Goal: Check status: Check status

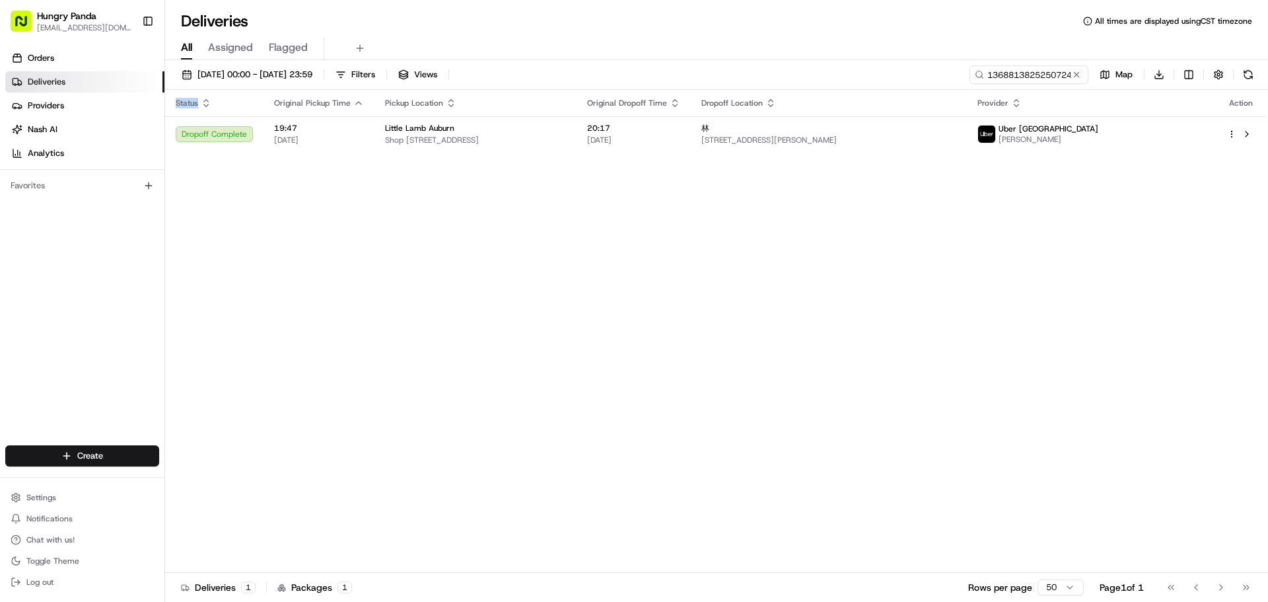
click at [1070, 75] on button at bounding box center [1076, 74] width 13 height 13
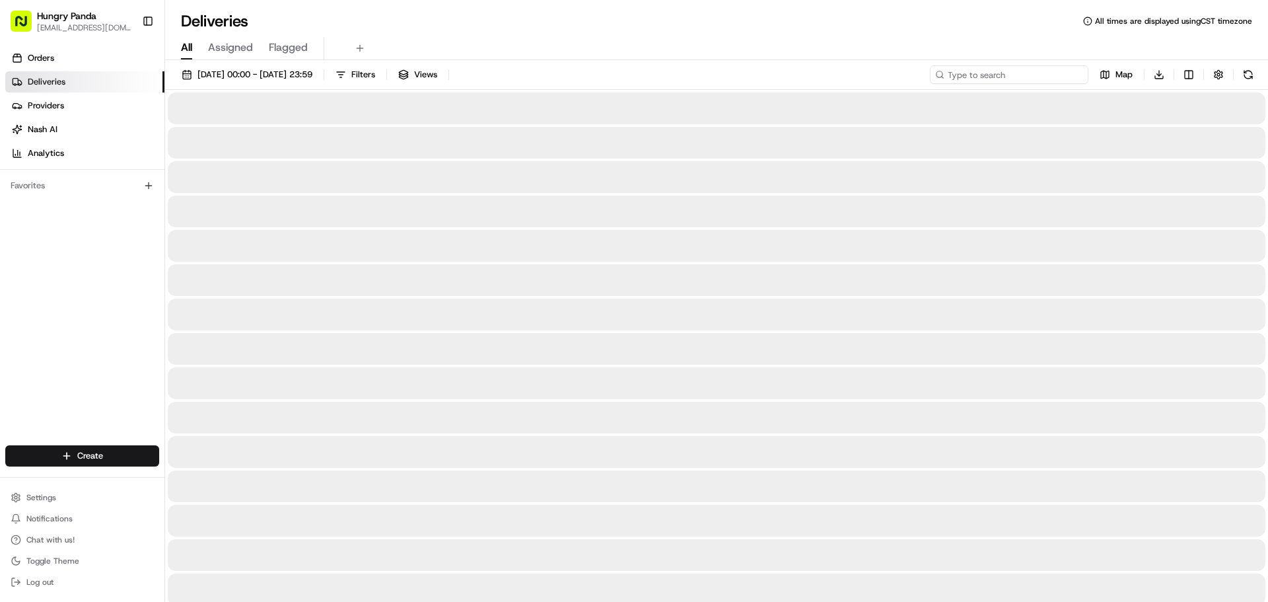
click at [1040, 75] on input at bounding box center [1009, 74] width 159 height 18
paste input "945180435525470030376"
type input "945180435525470030376"
click at [1112, 133] on div at bounding box center [717, 143] width 1098 height 32
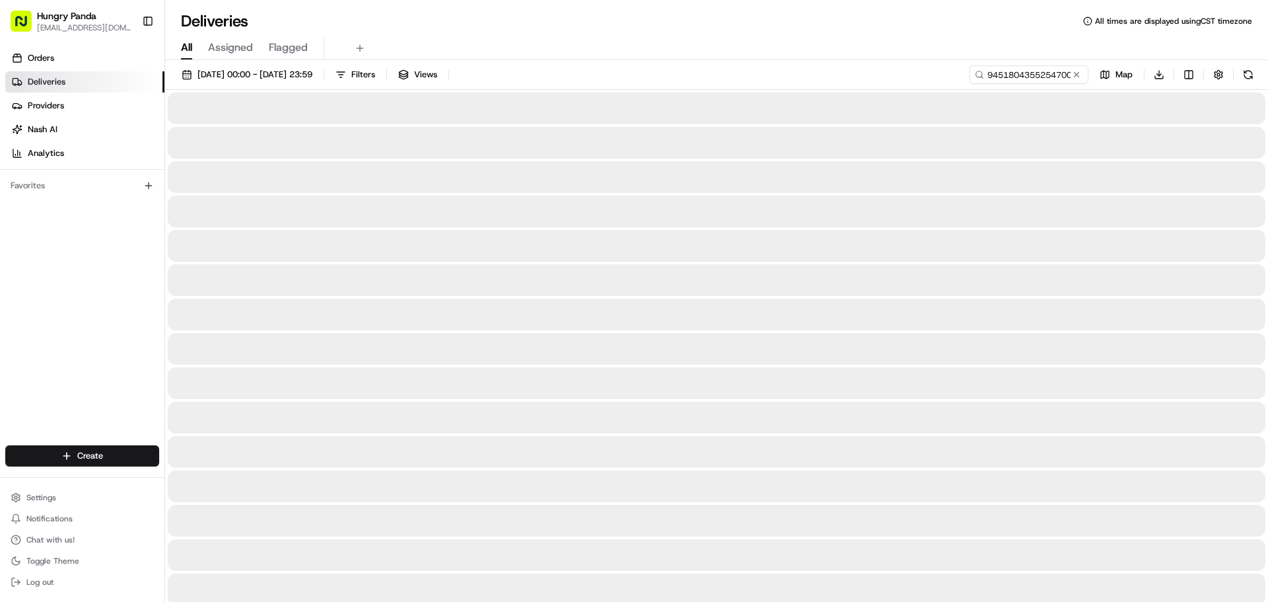
click at [1111, 131] on div at bounding box center [717, 143] width 1098 height 32
click at [1109, 128] on div at bounding box center [717, 143] width 1098 height 32
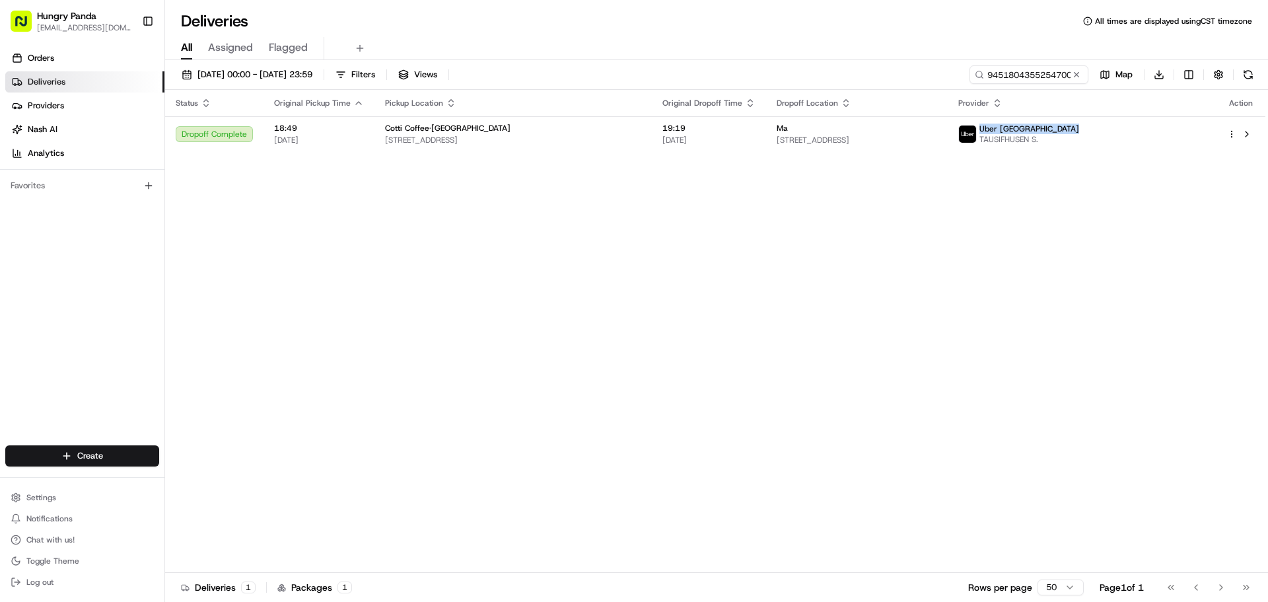
click at [1079, 128] on span "Uber [GEOGRAPHIC_DATA]" at bounding box center [1030, 129] width 100 height 11
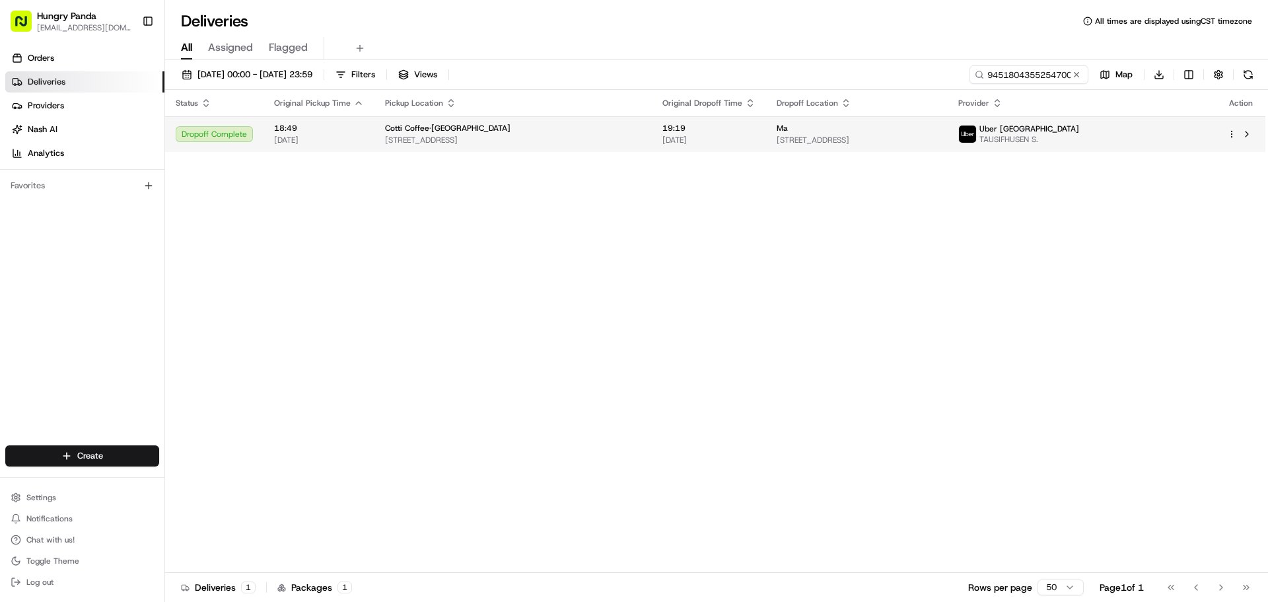
click at [1079, 142] on span "TAUSIFHUSEN S." at bounding box center [1030, 139] width 100 height 11
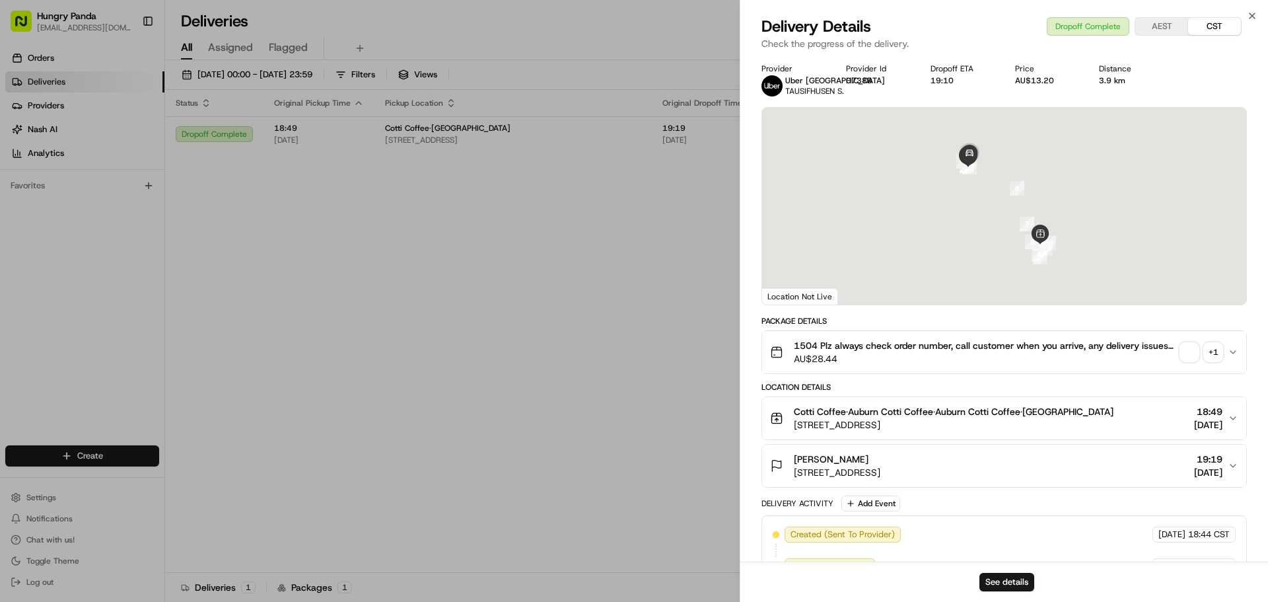
click at [1192, 355] on span "button" at bounding box center [1189, 352] width 18 height 18
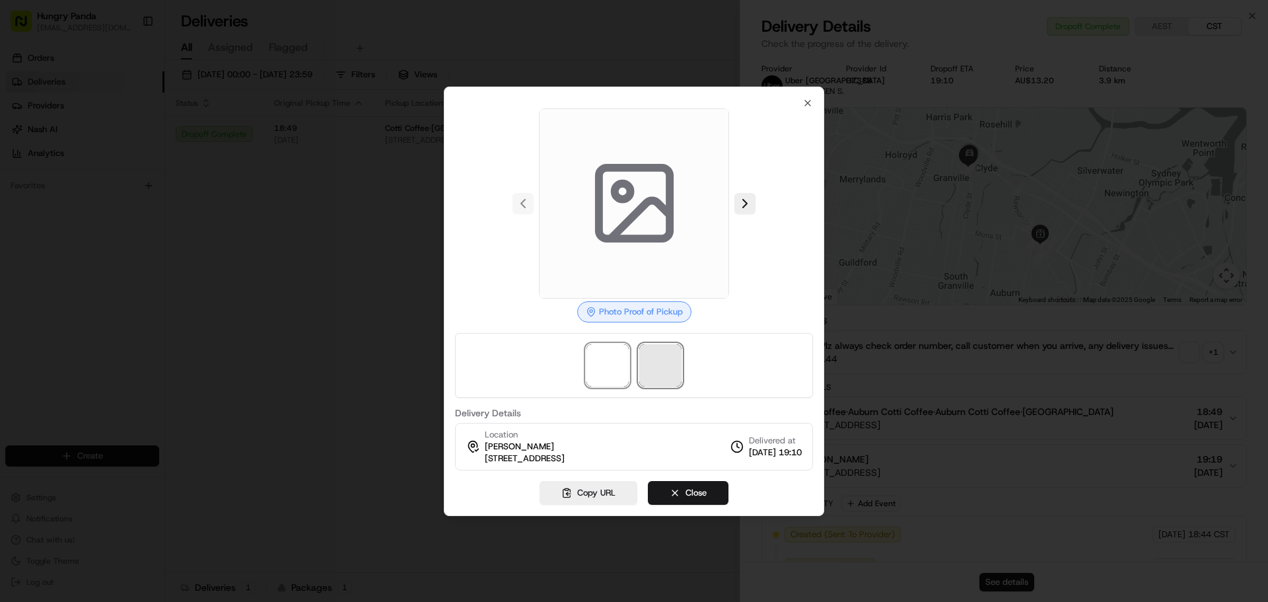
click at [675, 357] on span at bounding box center [660, 365] width 42 height 42
click at [666, 376] on span at bounding box center [660, 365] width 42 height 42
click at [667, 375] on span at bounding box center [660, 365] width 42 height 42
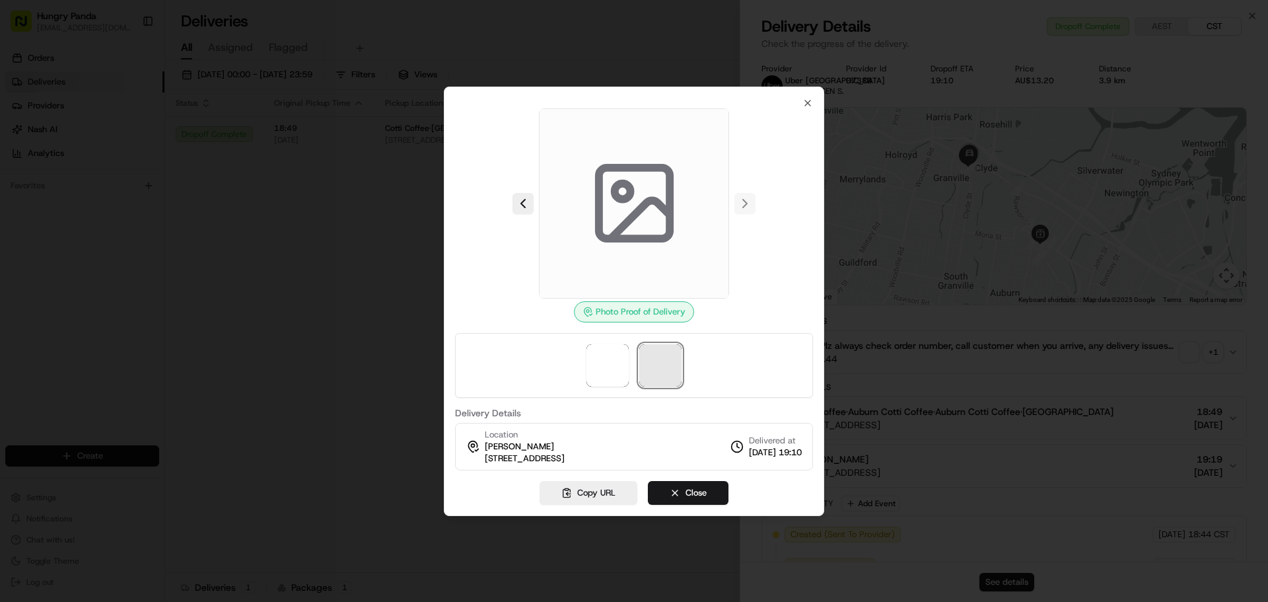
click at [668, 375] on span at bounding box center [660, 365] width 42 height 42
drag, startPoint x: 668, startPoint y: 375, endPoint x: 60, endPoint y: 371, distance: 607.8
click at [668, 373] on span at bounding box center [660, 365] width 42 height 42
drag, startPoint x: 614, startPoint y: 379, endPoint x: 663, endPoint y: 369, distance: 49.9
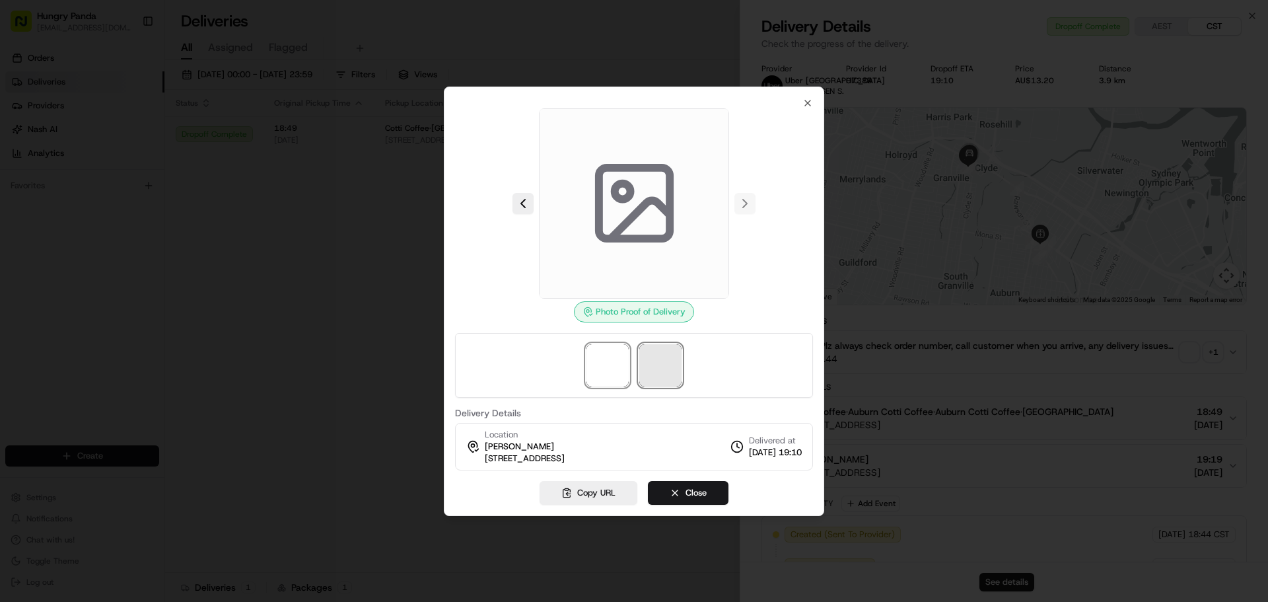
click at [614, 379] on span at bounding box center [608, 365] width 42 height 42
click at [663, 368] on span at bounding box center [660, 365] width 42 height 42
drag, startPoint x: 602, startPoint y: 366, endPoint x: 79, endPoint y: 514, distance: 543.7
click at [601, 366] on span at bounding box center [608, 365] width 42 height 42
click at [614, 356] on span at bounding box center [608, 365] width 42 height 42
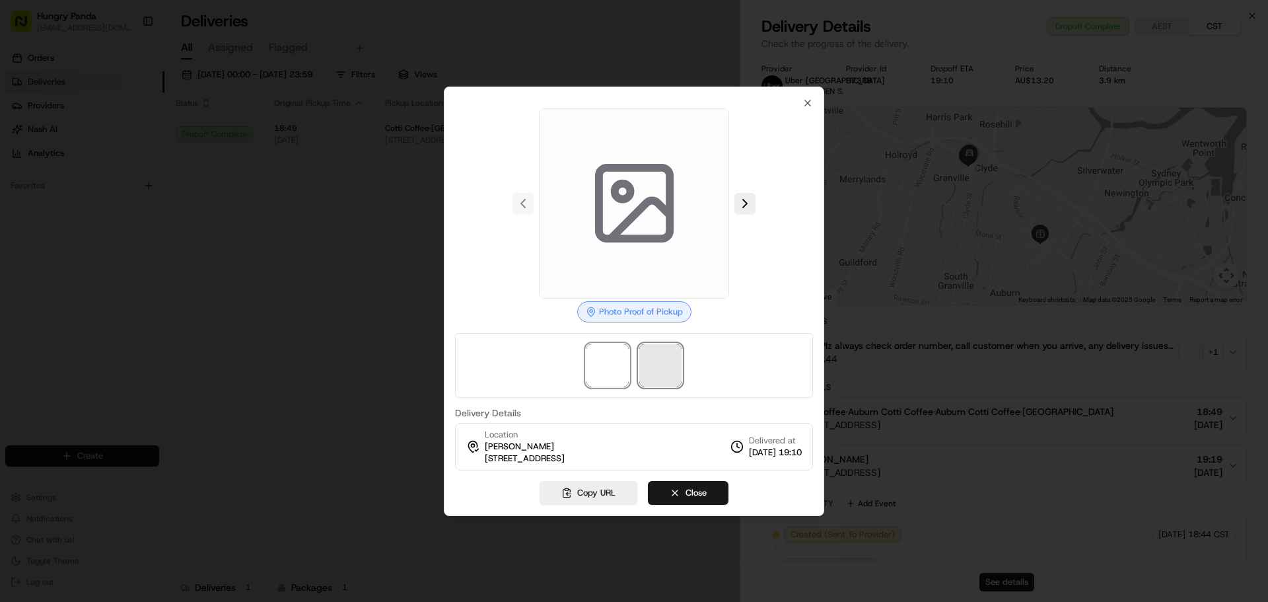
click at [669, 345] on span at bounding box center [660, 365] width 42 height 42
click at [612, 352] on span at bounding box center [608, 365] width 42 height 42
click at [674, 363] on span at bounding box center [660, 365] width 42 height 42
drag, startPoint x: 606, startPoint y: 363, endPoint x: 663, endPoint y: 367, distance: 56.3
click at [607, 365] on span at bounding box center [608, 365] width 42 height 42
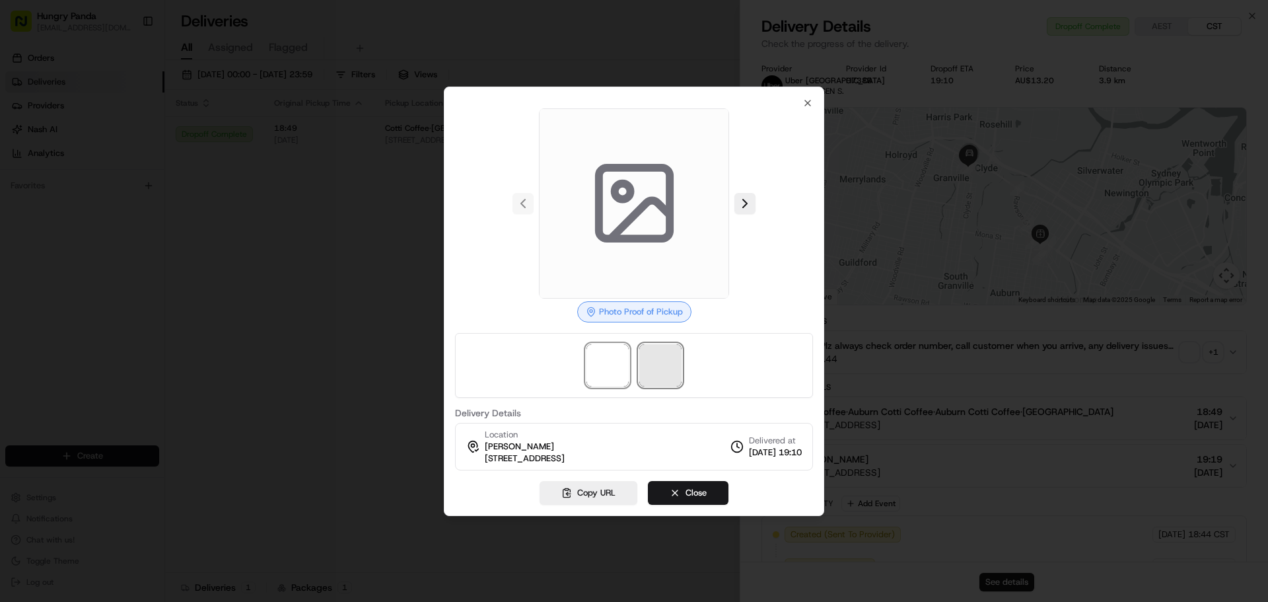
click at [667, 367] on span at bounding box center [660, 365] width 42 height 42
click at [612, 363] on span at bounding box center [608, 365] width 42 height 42
click at [679, 365] on span at bounding box center [660, 365] width 42 height 42
click at [655, 360] on span at bounding box center [660, 365] width 42 height 42
click at [642, 367] on span at bounding box center [660, 365] width 42 height 42
